Goal: Contribute content

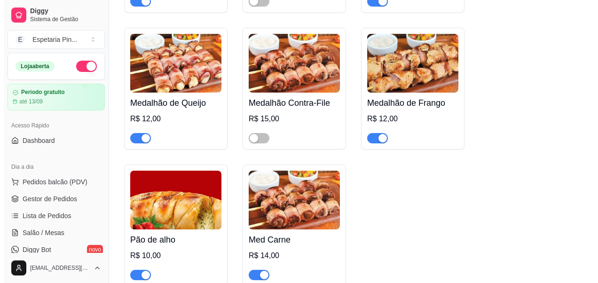
scroll to position [939, 0]
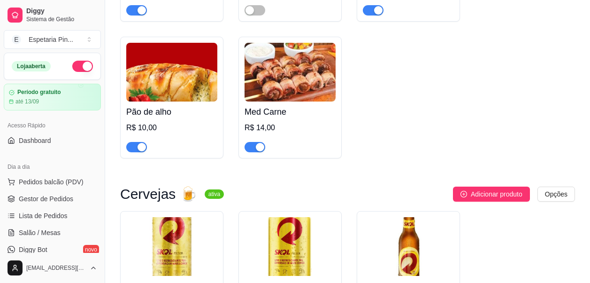
click at [171, 101] on img at bounding box center [171, 72] width 91 height 59
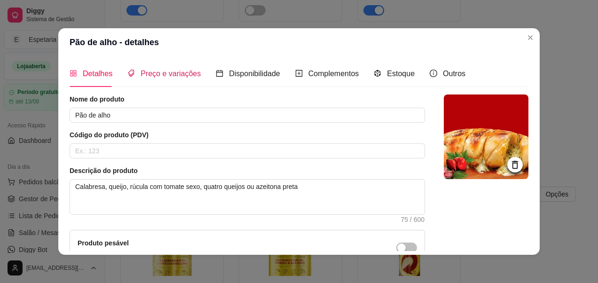
click at [184, 78] on span "Preço e variações" at bounding box center [170, 74] width 60 height 8
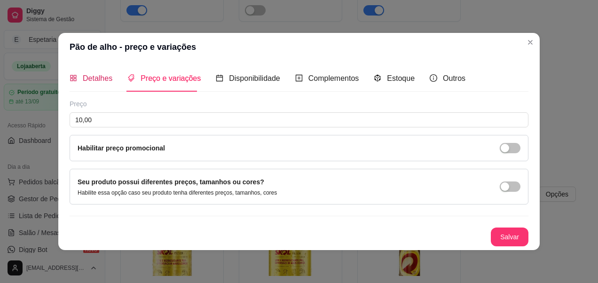
click at [106, 76] on span "Detalhes" at bounding box center [98, 78] width 30 height 8
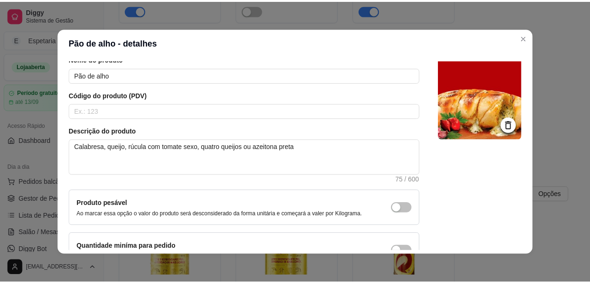
scroll to position [100, 0]
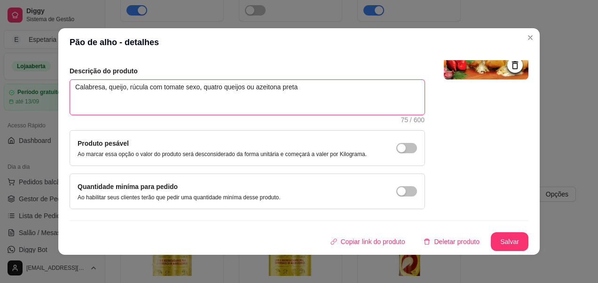
click at [188, 85] on textarea "Calabresa, queijo, rúcula com tomate sexo, quatro queijos ou azeitona preta" at bounding box center [247, 97] width 354 height 35
type textarea "Calabresa, queijo, rúcula com tomate seo, quatro queijos ou azeitona preta"
type textarea "Calabresa, queijo, rúcula com tomate seco, quatro queijos ou azeitona preta"
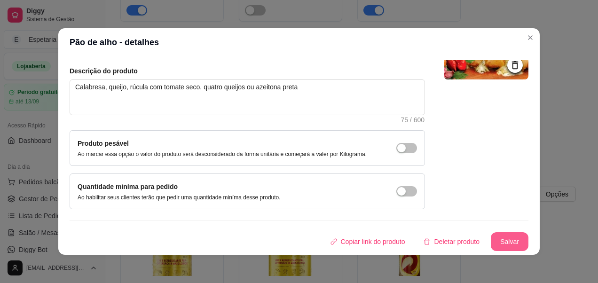
click at [490, 241] on button "Salvar" at bounding box center [509, 241] width 38 height 19
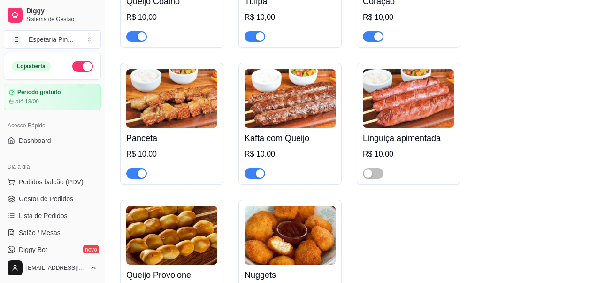
scroll to position [0, 0]
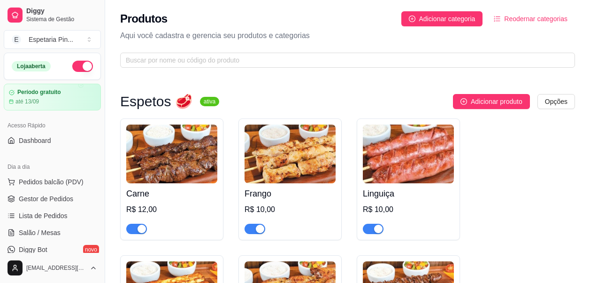
click at [400, 42] on div "Produtos Adicionar categoria Reodernar categorias Aqui você cadastra e gerencia…" at bounding box center [347, 36] width 485 height 73
